Goal: Check status: Check status

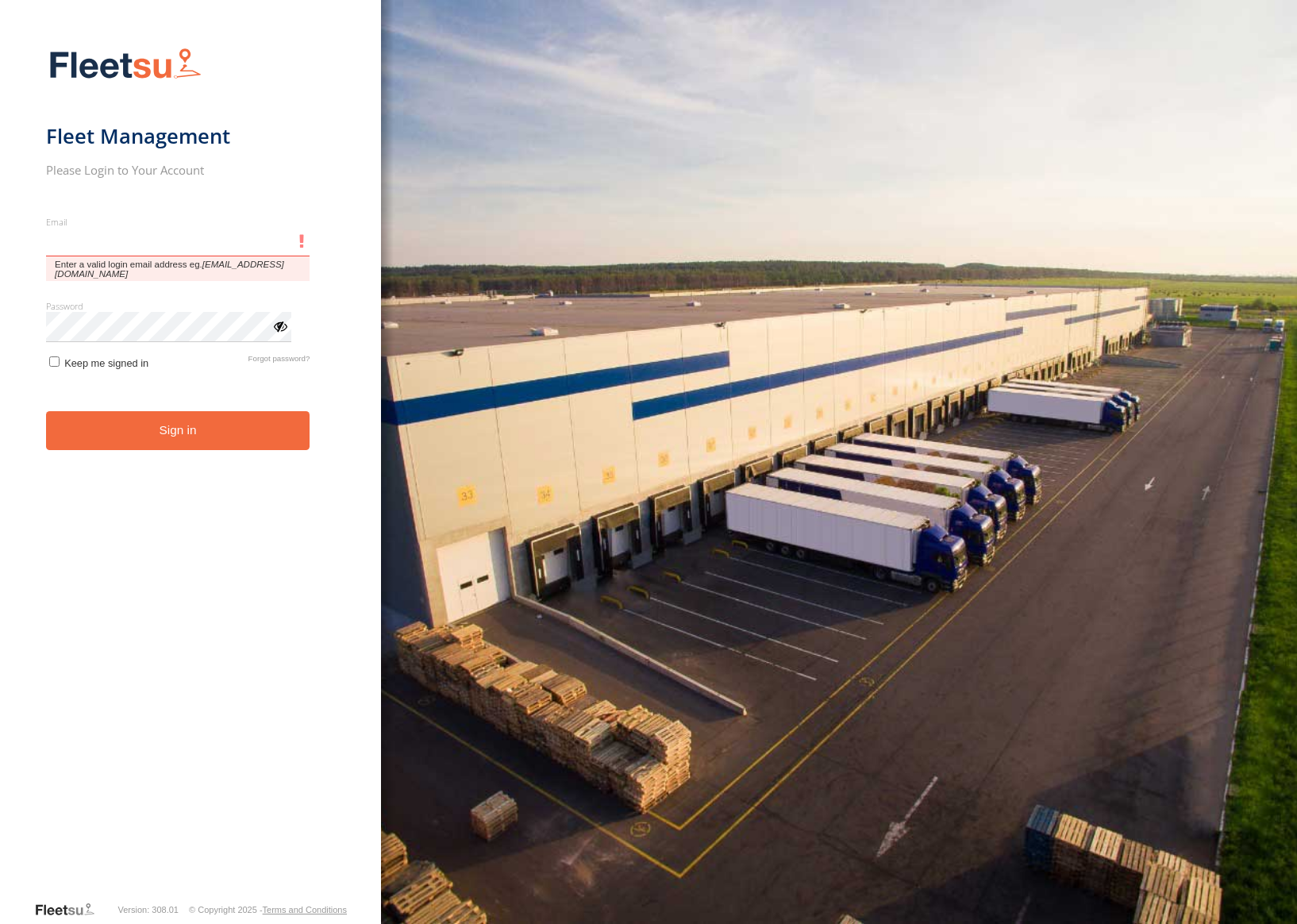
click at [176, 239] on input "Email" at bounding box center [179, 242] width 265 height 29
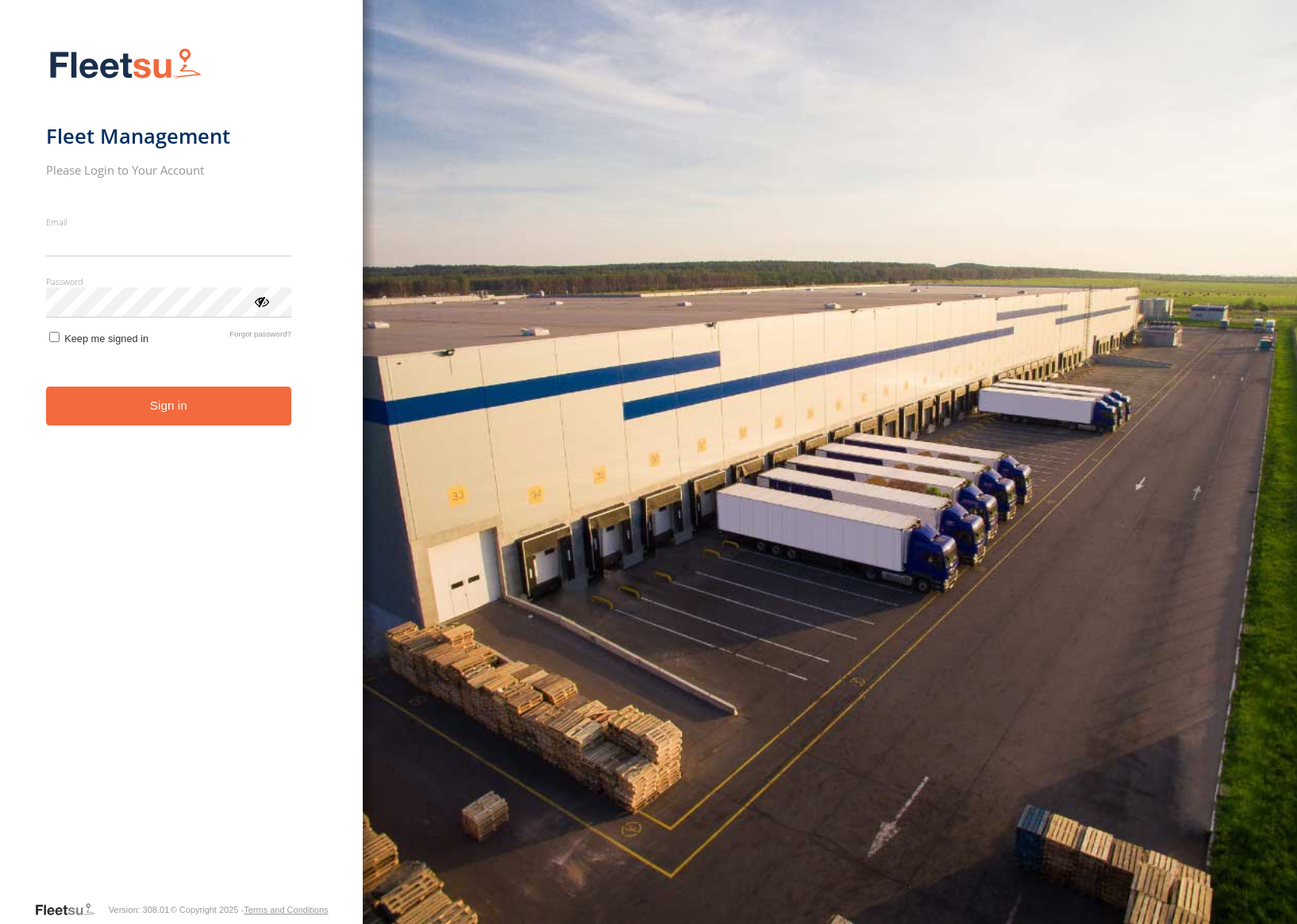
type input "**********"
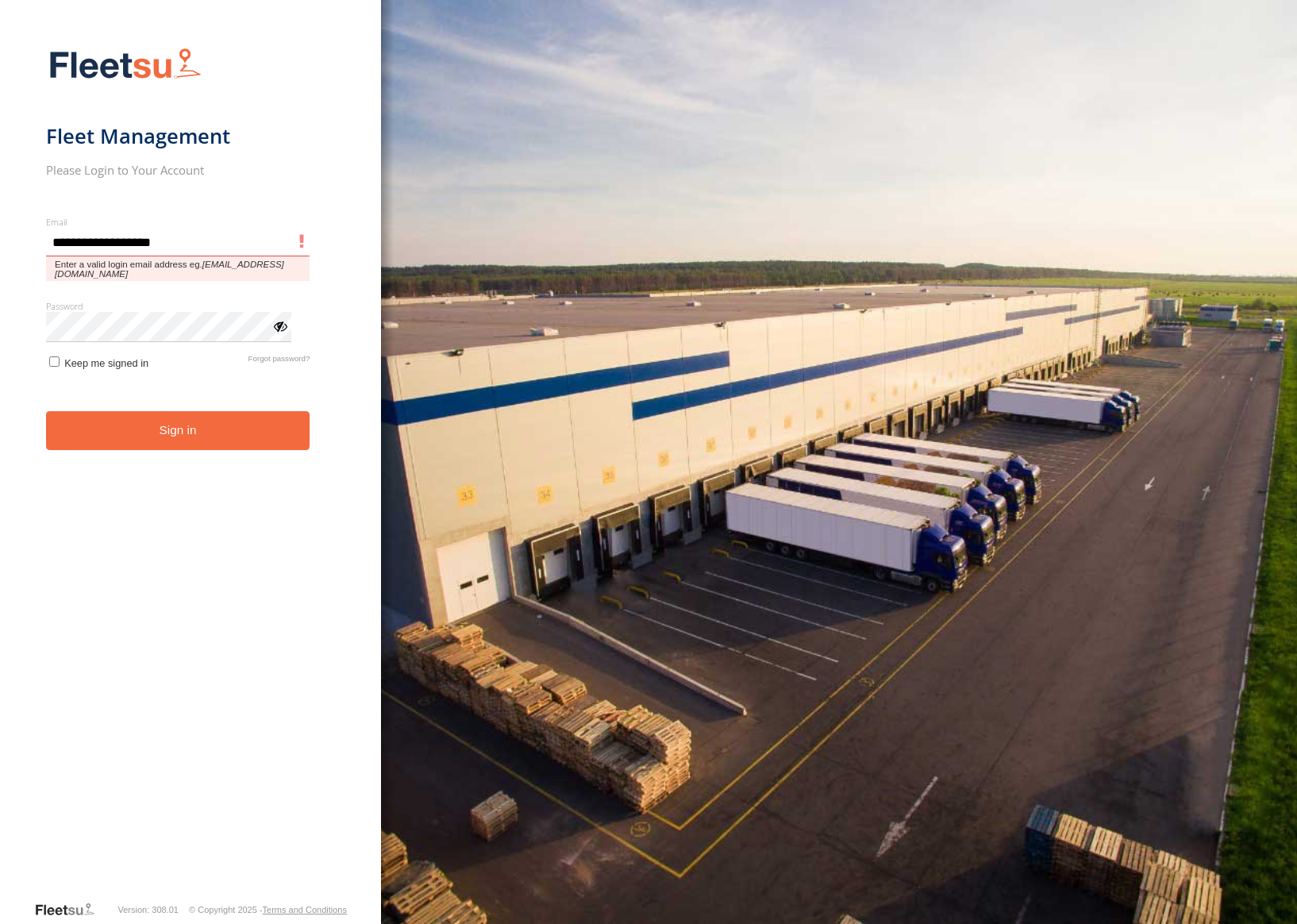
click at [46, 411] on button "Sign in" at bounding box center [179, 430] width 265 height 39
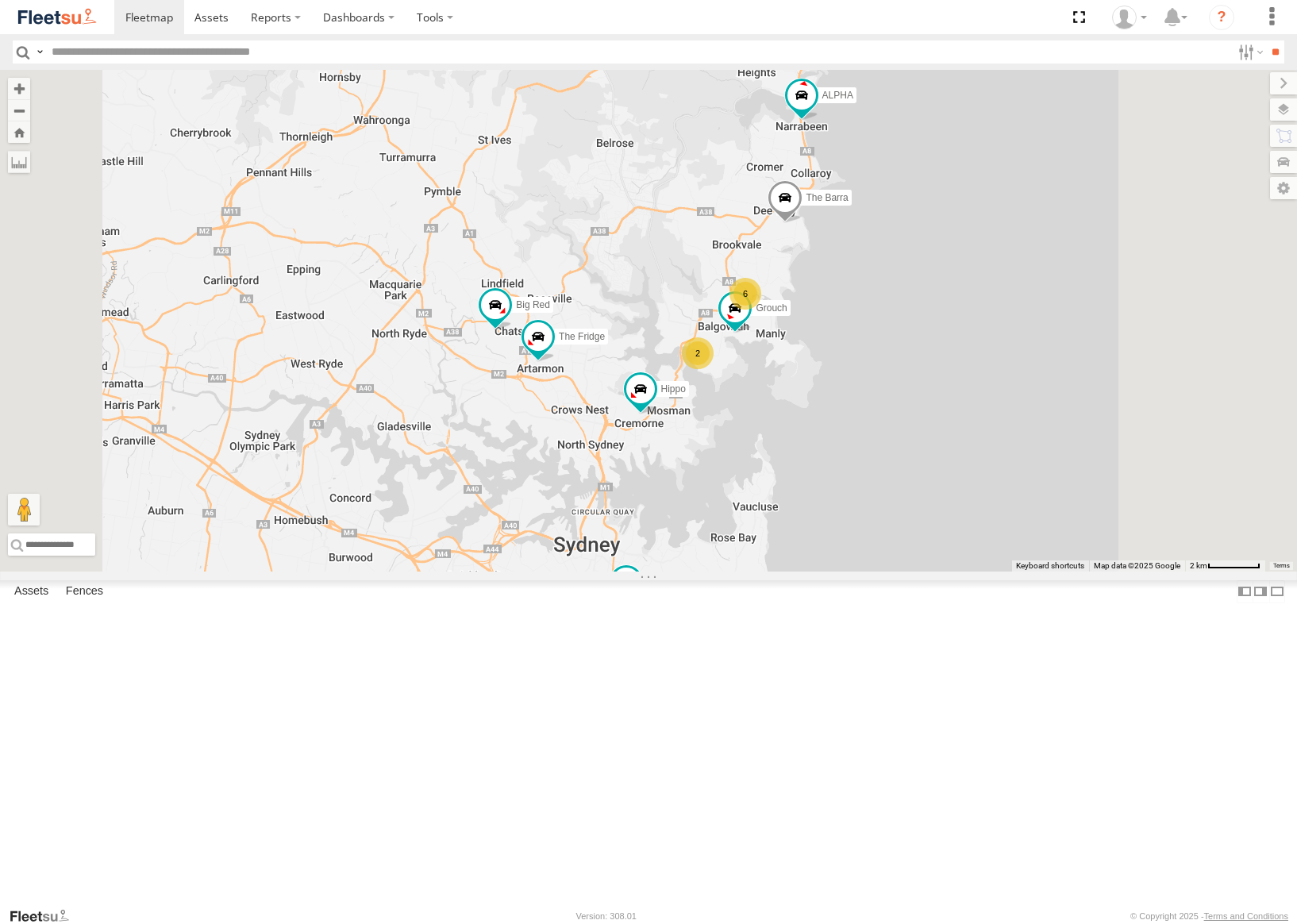
click at [859, 218] on div "Grouch Hippo 6 Ferrari The Fridge The Barra ALPHA Big Red Big [PERSON_NAME] 2" at bounding box center [648, 320] width 1297 height 501
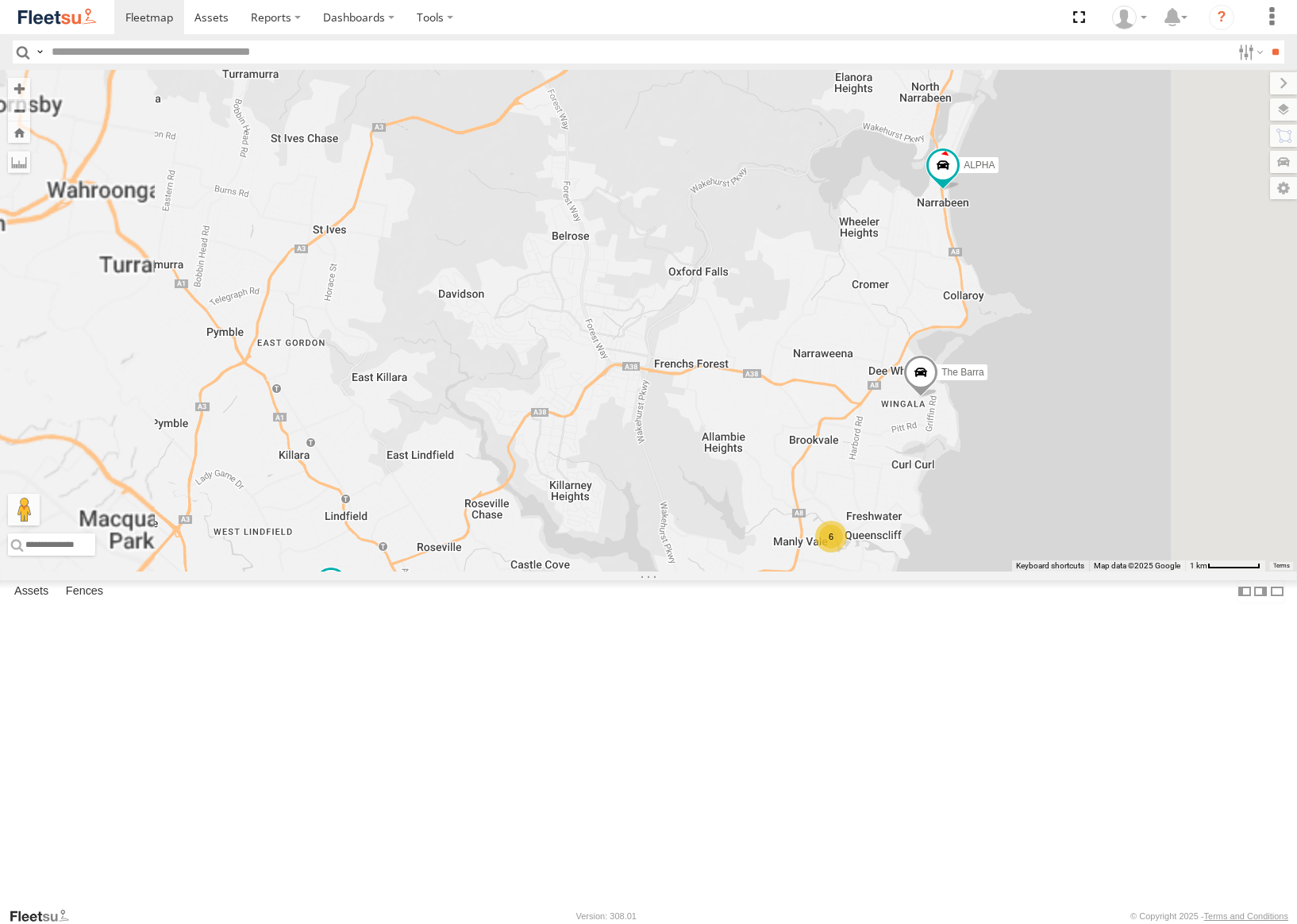
click at [838, 208] on div "Grouch Hippo Ferrari The Fridge The Barra ALPHA Big Red Big [PERSON_NAME] 6 [PE…" at bounding box center [648, 320] width 1297 height 501
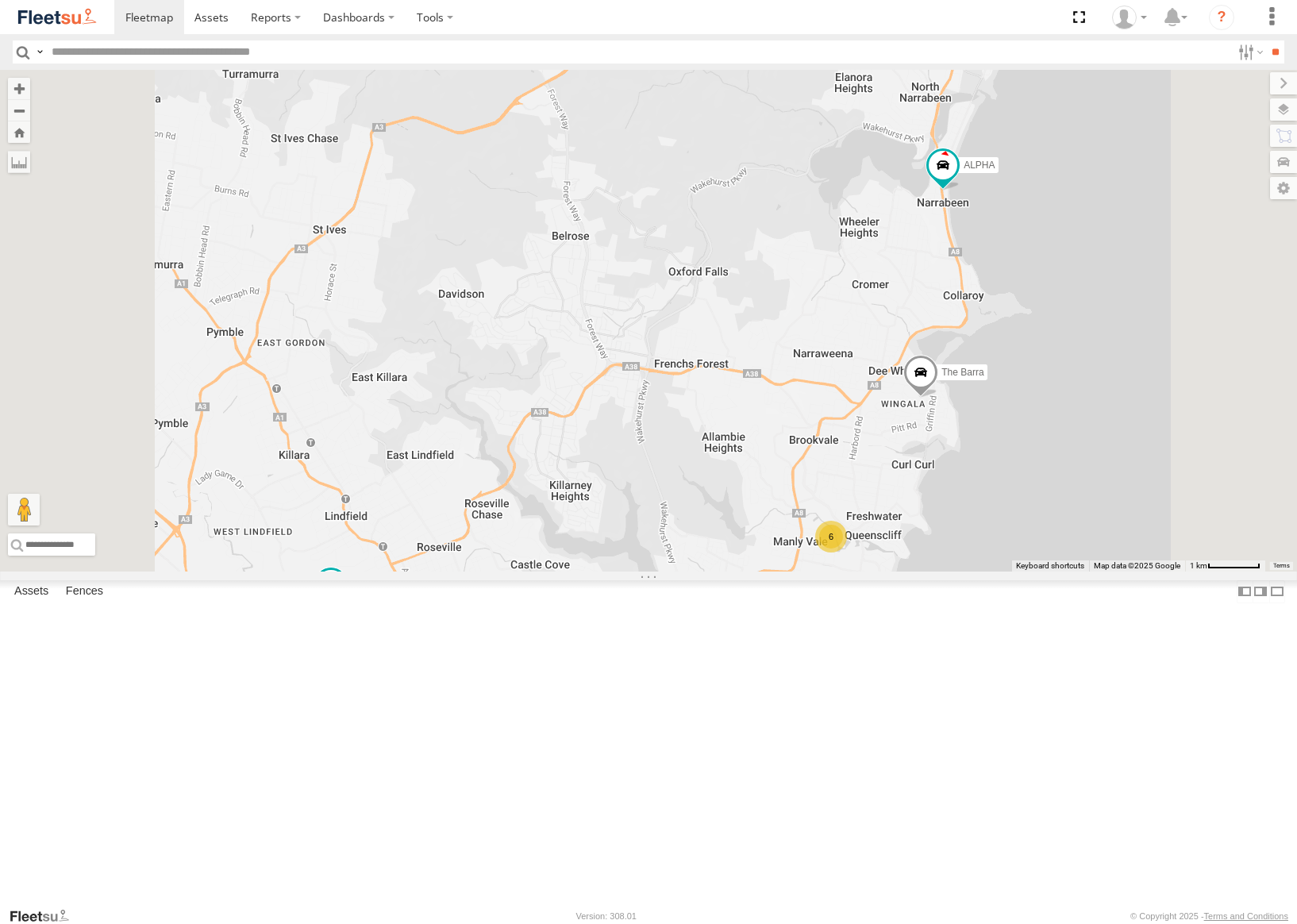
click at [838, 208] on div "Grouch Hippo Ferrari The Fridge The Barra ALPHA Big Red Big [PERSON_NAME] 6 [PE…" at bounding box center [648, 320] width 1297 height 501
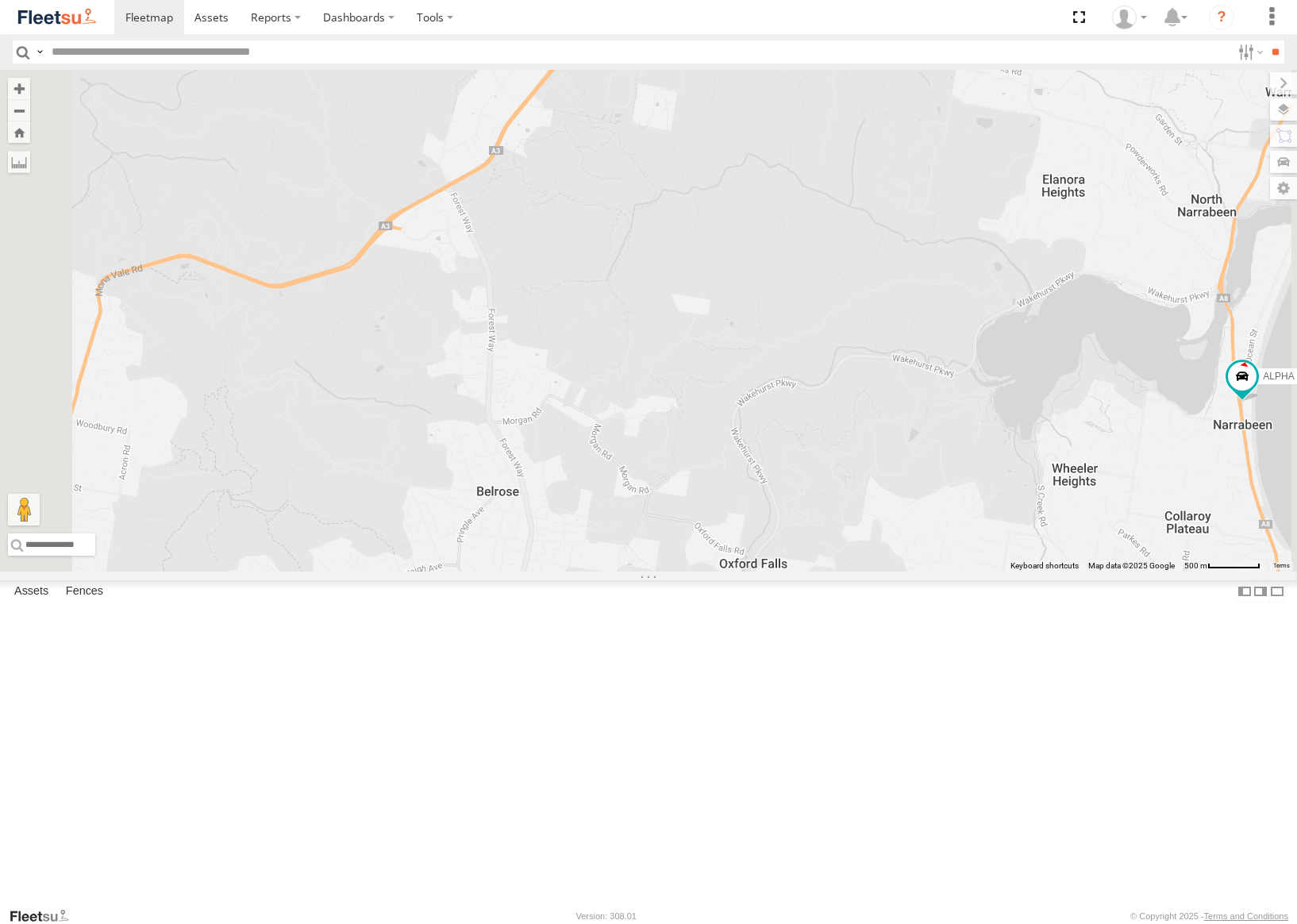
drag, startPoint x: 824, startPoint y: 190, endPoint x: 819, endPoint y: 261, distance: 71.2
click at [819, 262] on div "Grouch Hippo Ferrari The Fridge The Barra ALPHA Big Red Big [PERSON_NAME] [PERS…" at bounding box center [648, 320] width 1297 height 501
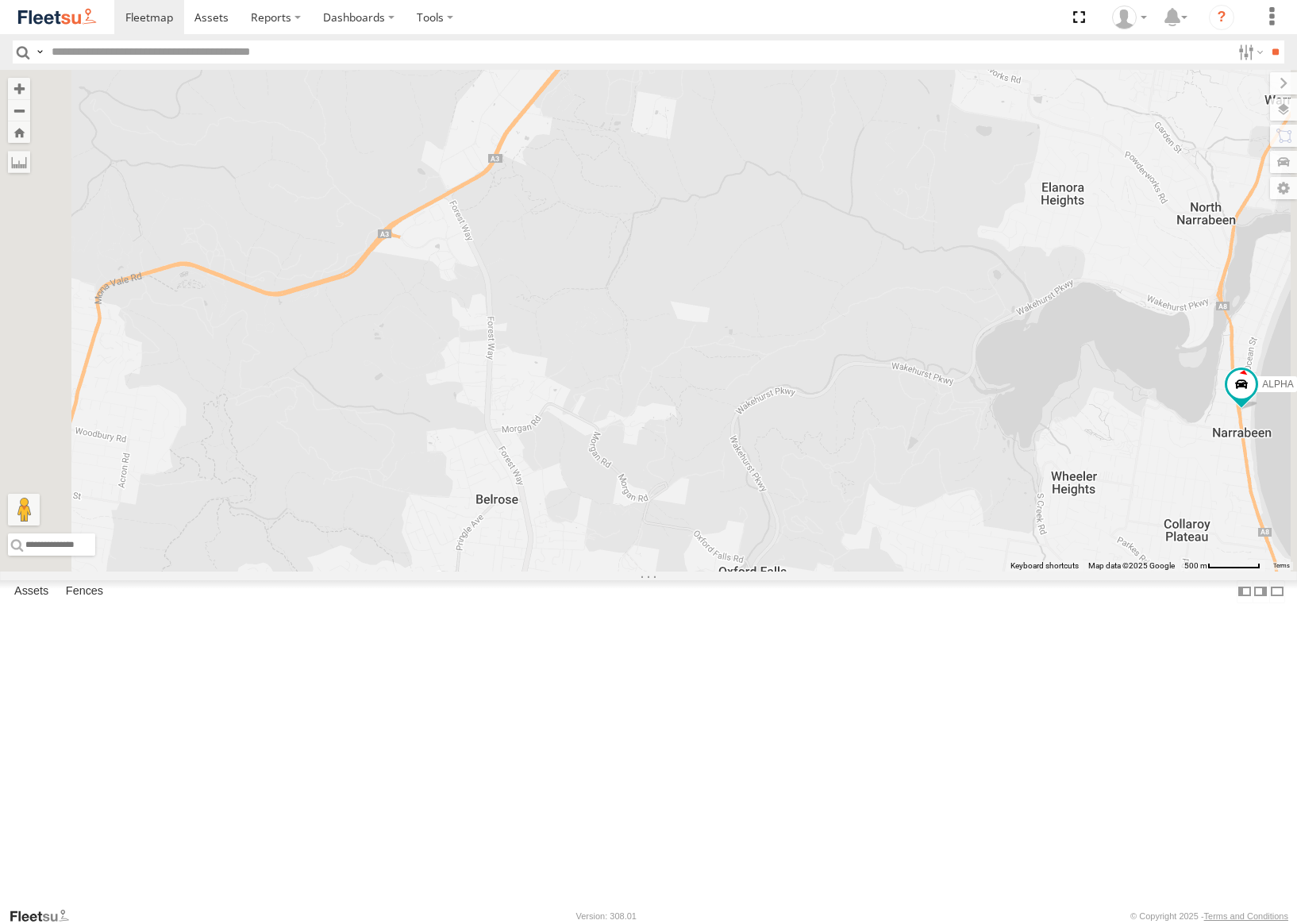
click at [819, 242] on div "Grouch Hippo Ferrari The Fridge The Barra ALPHA Big Red Big [PERSON_NAME] [PERS…" at bounding box center [648, 320] width 1297 height 501
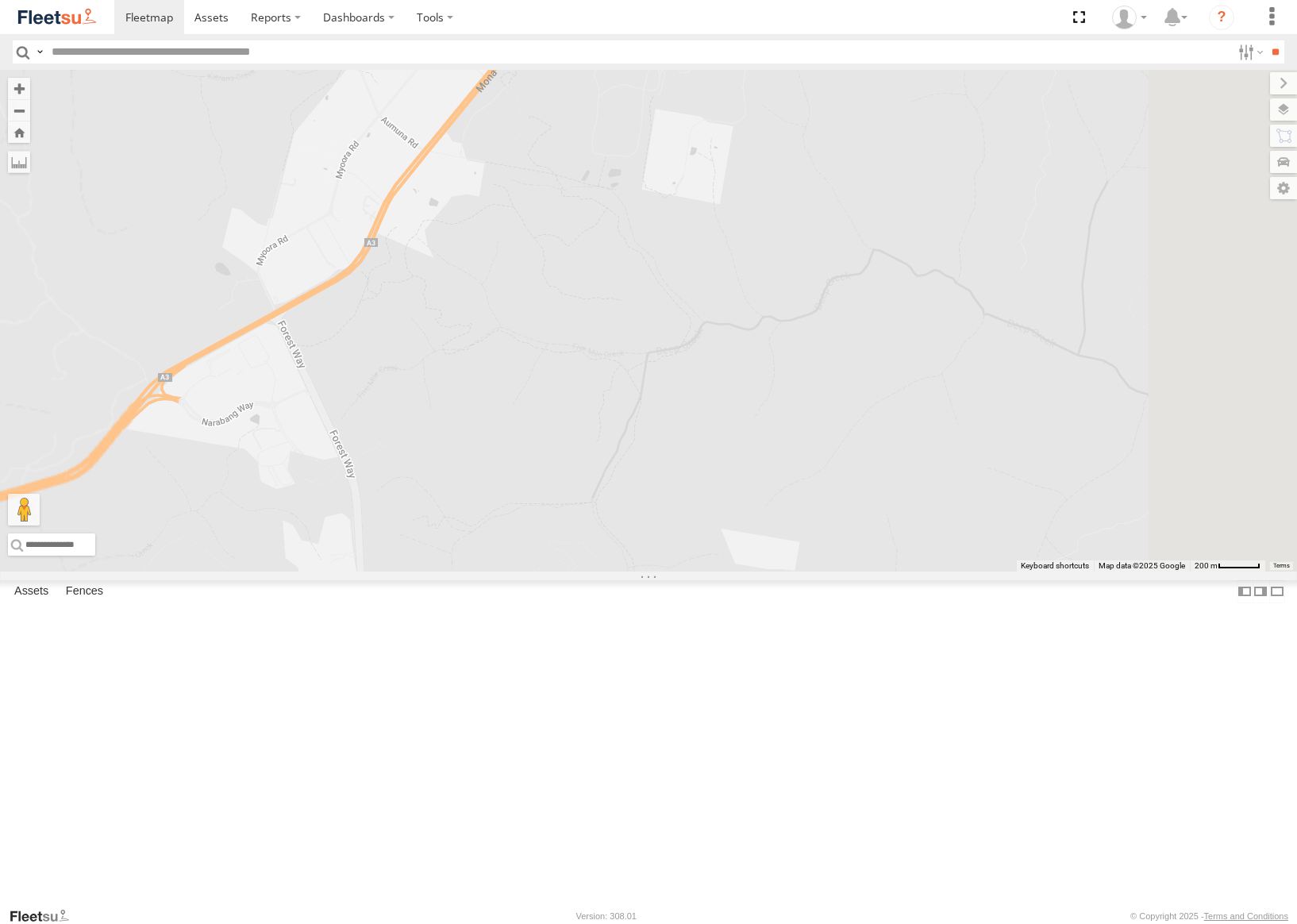
click at [819, 242] on div "Grouch Hippo Ferrari The Fridge The Barra ALPHA Big Red Big [PERSON_NAME] [PERS…" at bounding box center [648, 320] width 1297 height 501
click at [816, 236] on div "Grouch Hippo Ferrari The Fridge The Barra ALPHA Big Red Big [PERSON_NAME] [PERS…" at bounding box center [648, 320] width 1297 height 501
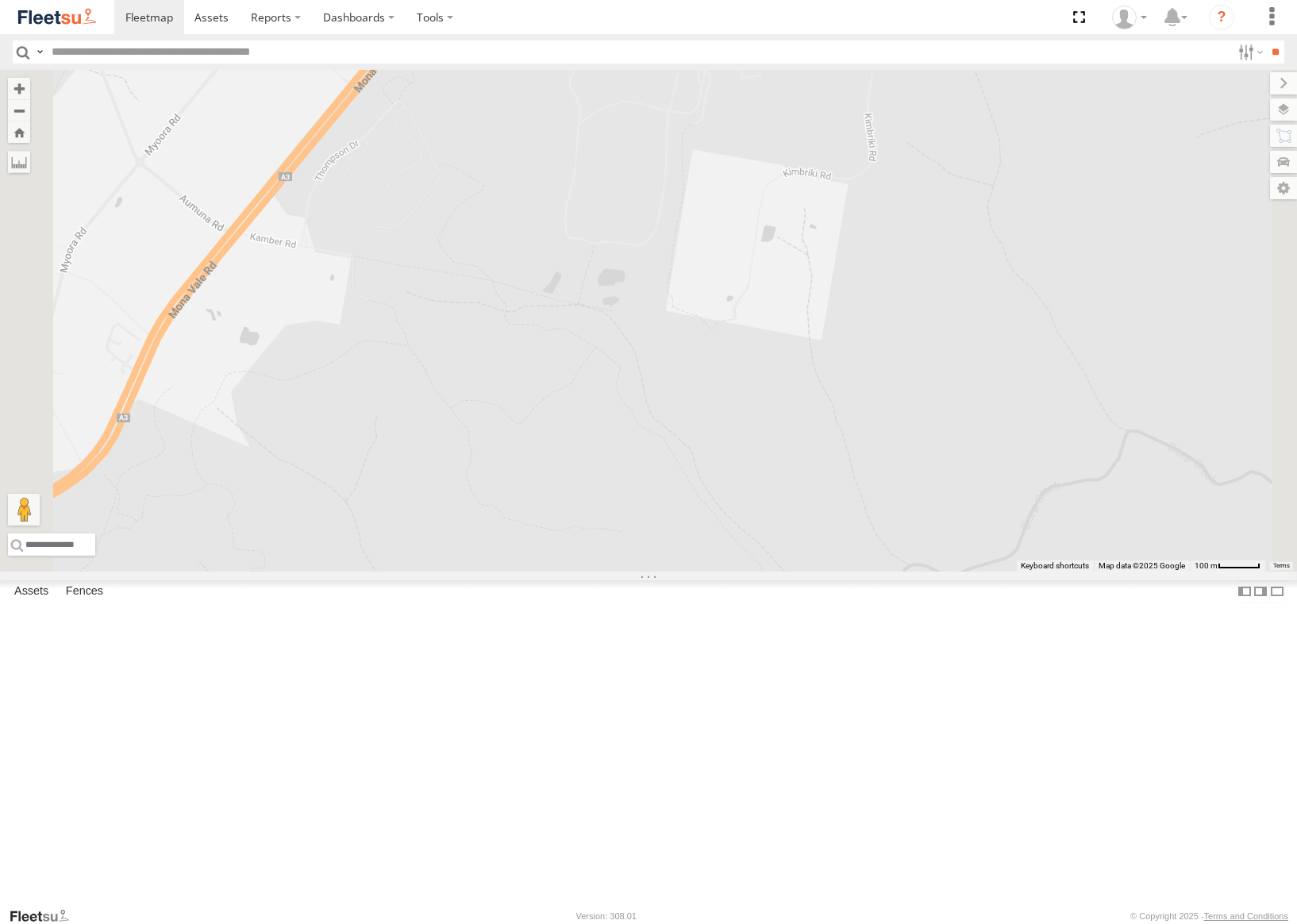
click at [814, 224] on div "Grouch Hippo Ferrari The Fridge The Barra ALPHA Big Red Big [PERSON_NAME] [PERS…" at bounding box center [648, 320] width 1297 height 501
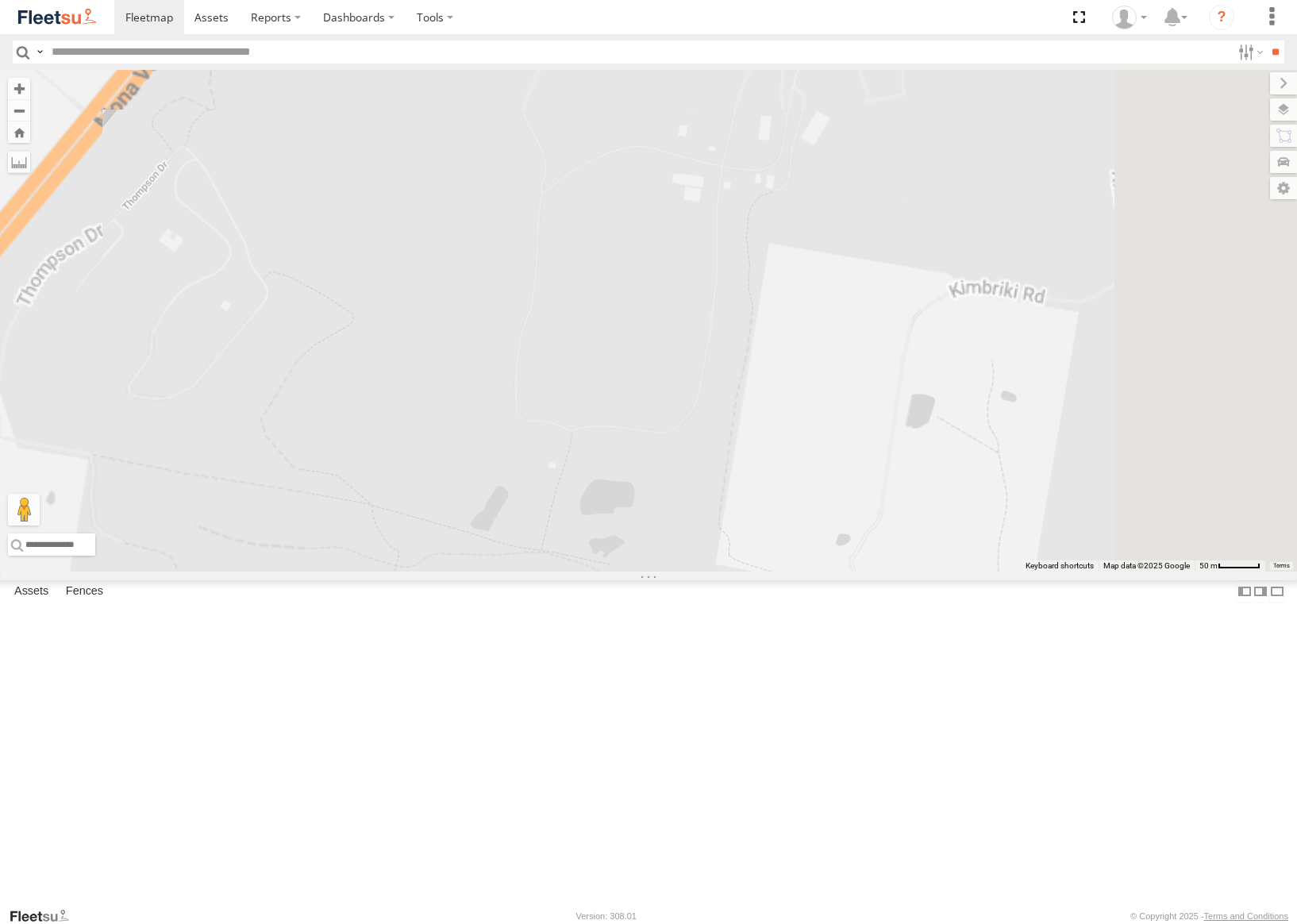
click at [814, 224] on div "Grouch Hippo Ferrari The Fridge The Barra ALPHA Big Red Big [PERSON_NAME] [PERS…" at bounding box center [648, 320] width 1297 height 501
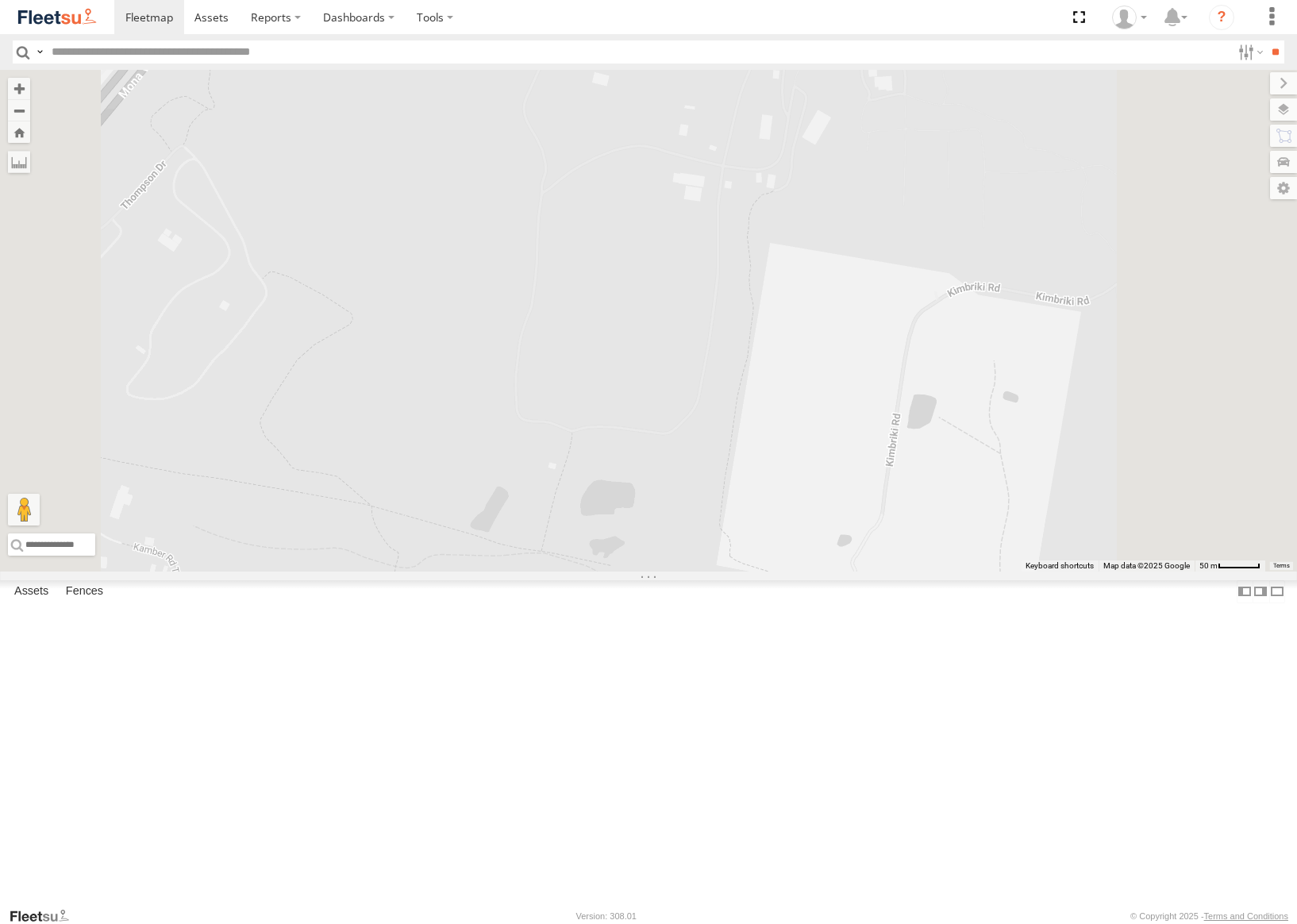
click at [814, 224] on div "Grouch Hippo Ferrari The Fridge The Barra ALPHA Big Red Big [PERSON_NAME] [PERS…" at bounding box center [648, 320] width 1297 height 501
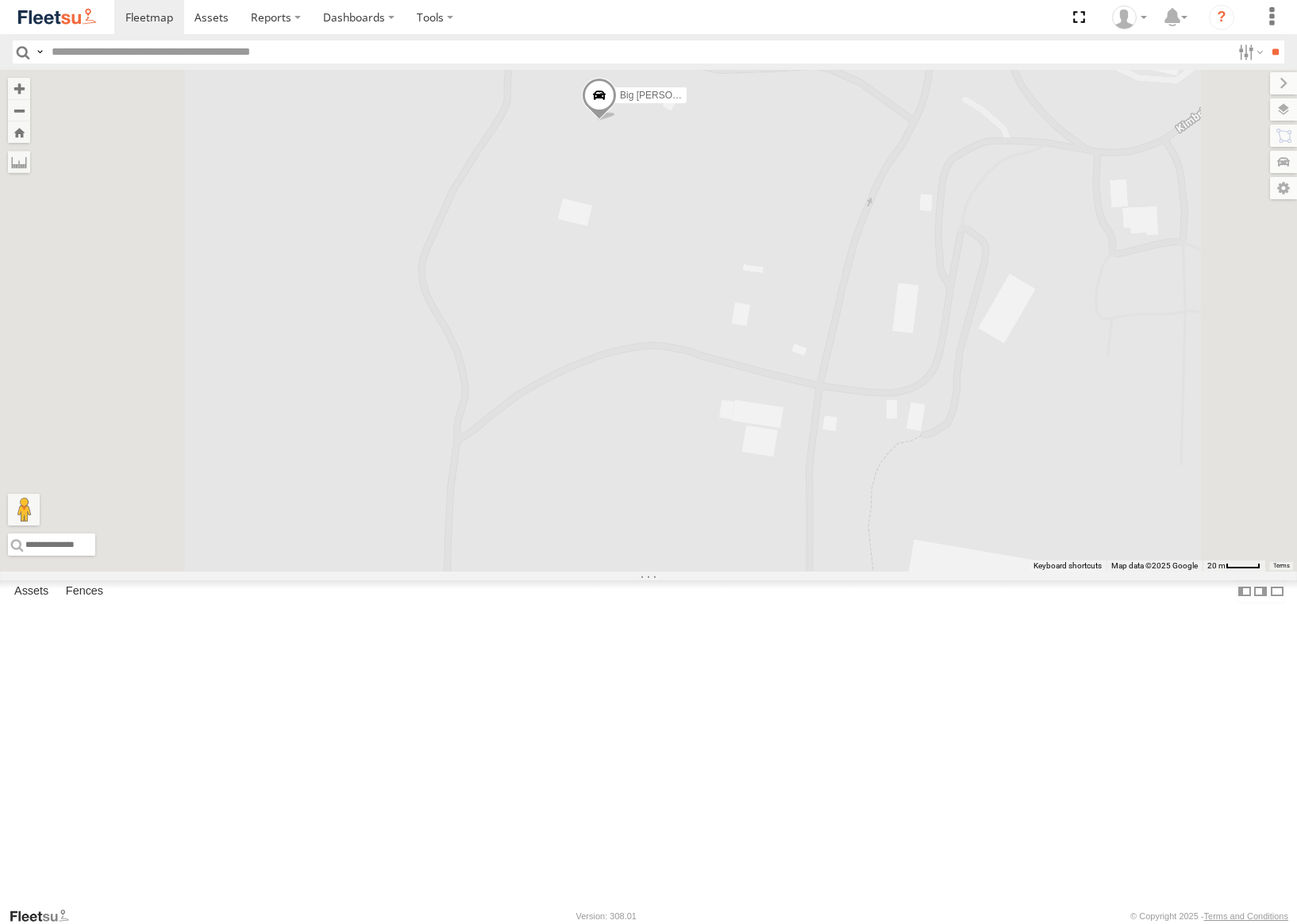
drag, startPoint x: 814, startPoint y: 209, endPoint x: 804, endPoint y: 322, distance: 113.4
click at [804, 322] on div "Grouch Hippo Ferrari The Fridge The Barra ALPHA Big Red Big [PERSON_NAME] [PERS…" at bounding box center [648, 320] width 1297 height 501
drag, startPoint x: 819, startPoint y: 303, endPoint x: 765, endPoint y: 538, distance: 241.1
click at [765, 538] on div "Grouch Hippo Ferrari The Fridge The Barra ALPHA Big Red Big [PERSON_NAME] [PERS…" at bounding box center [648, 320] width 1297 height 501
